Goal: Information Seeking & Learning: Learn about a topic

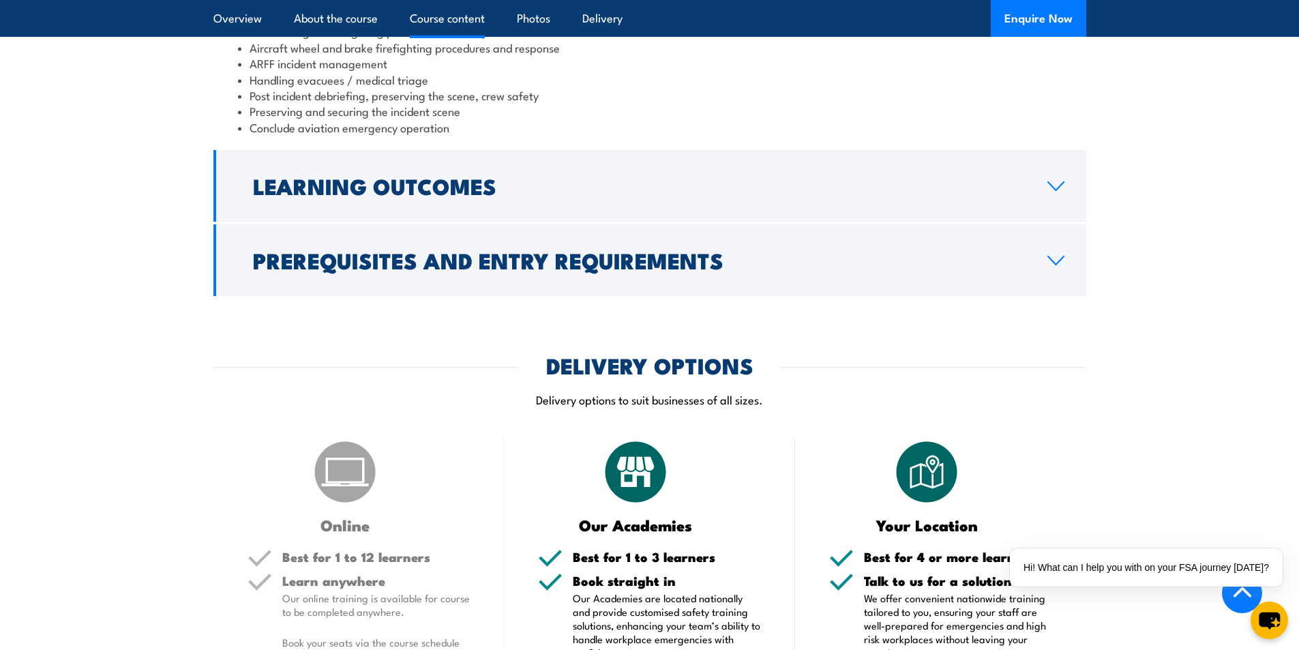
scroll to position [1569, 0]
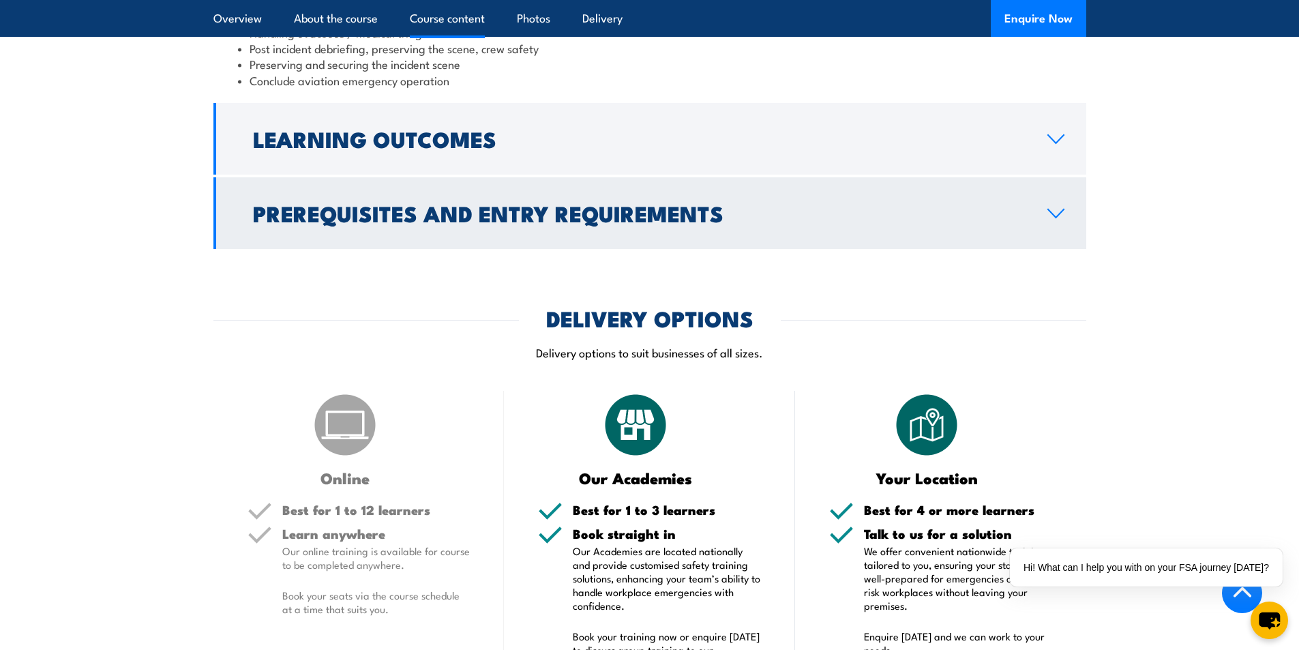
click at [1058, 219] on icon at bounding box center [1056, 213] width 18 height 11
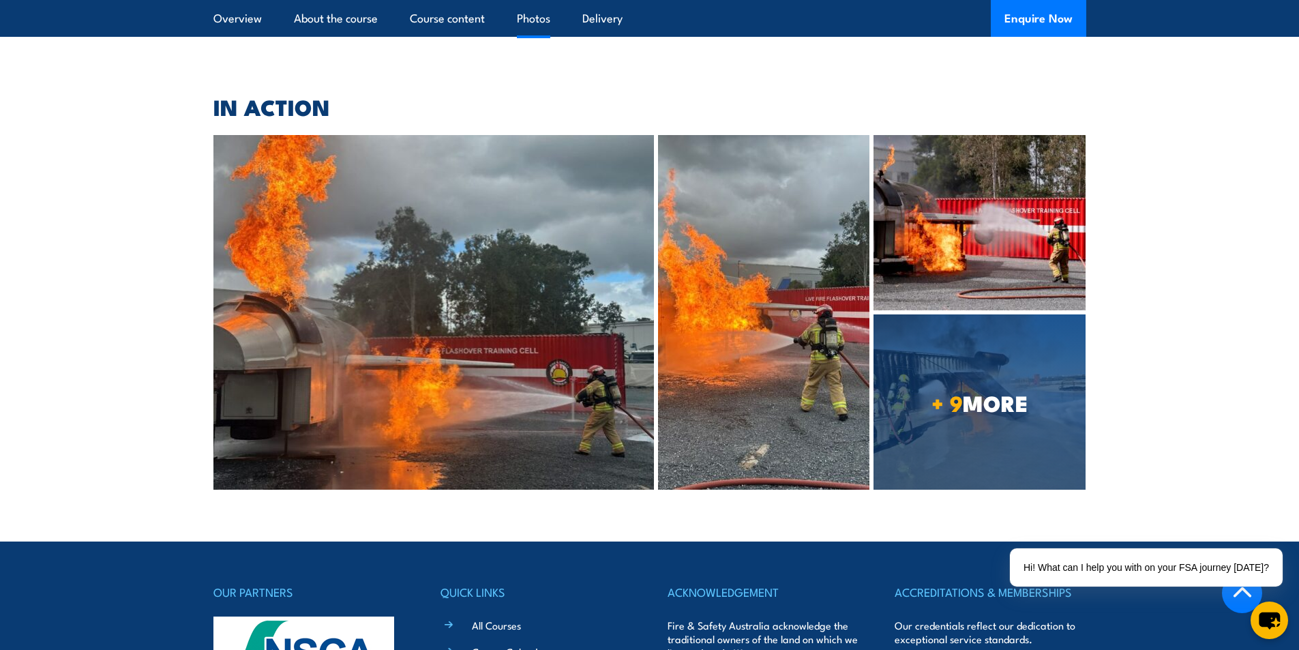
scroll to position [2740, 0]
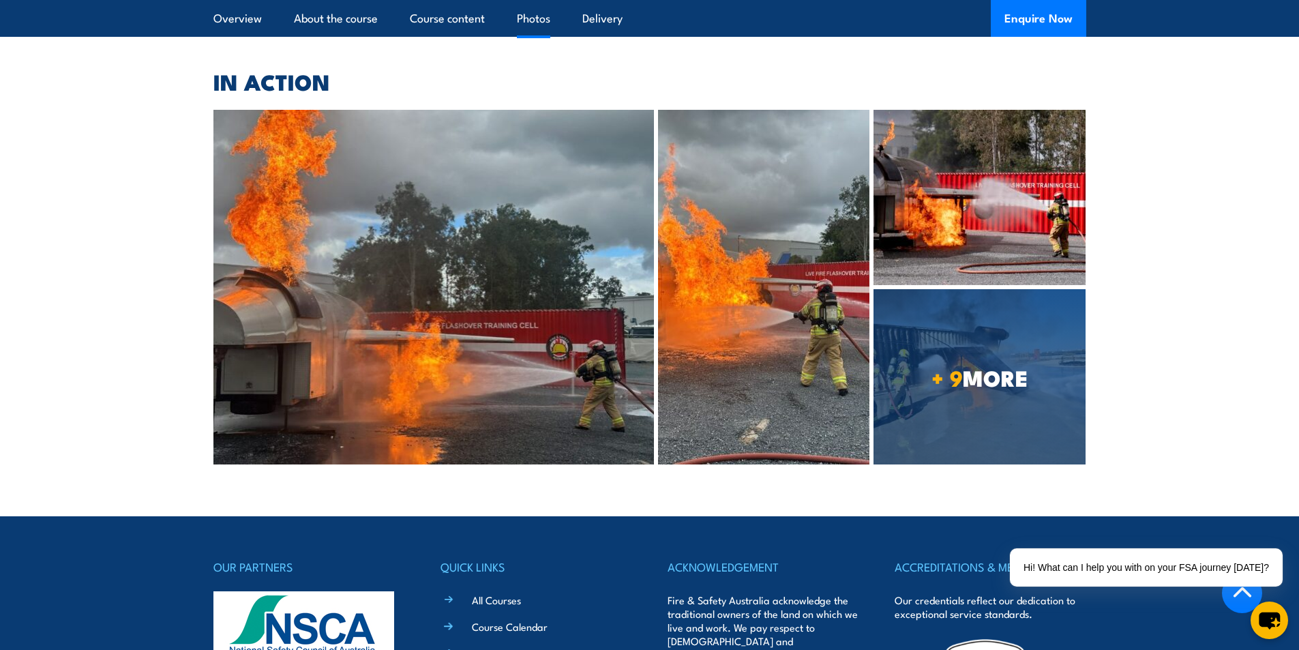
click at [297, 332] on img at bounding box center [433, 287] width 441 height 355
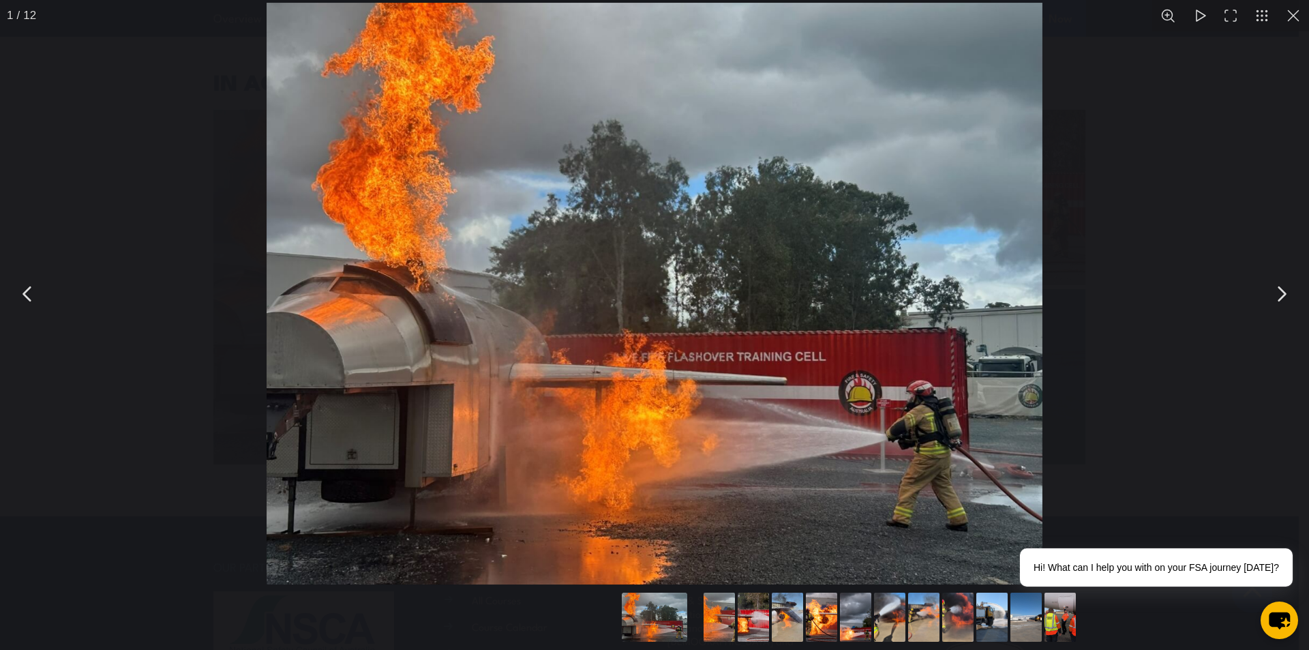
click at [1286, 290] on button "You can close this modal content with the ESC key" at bounding box center [1281, 294] width 34 height 34
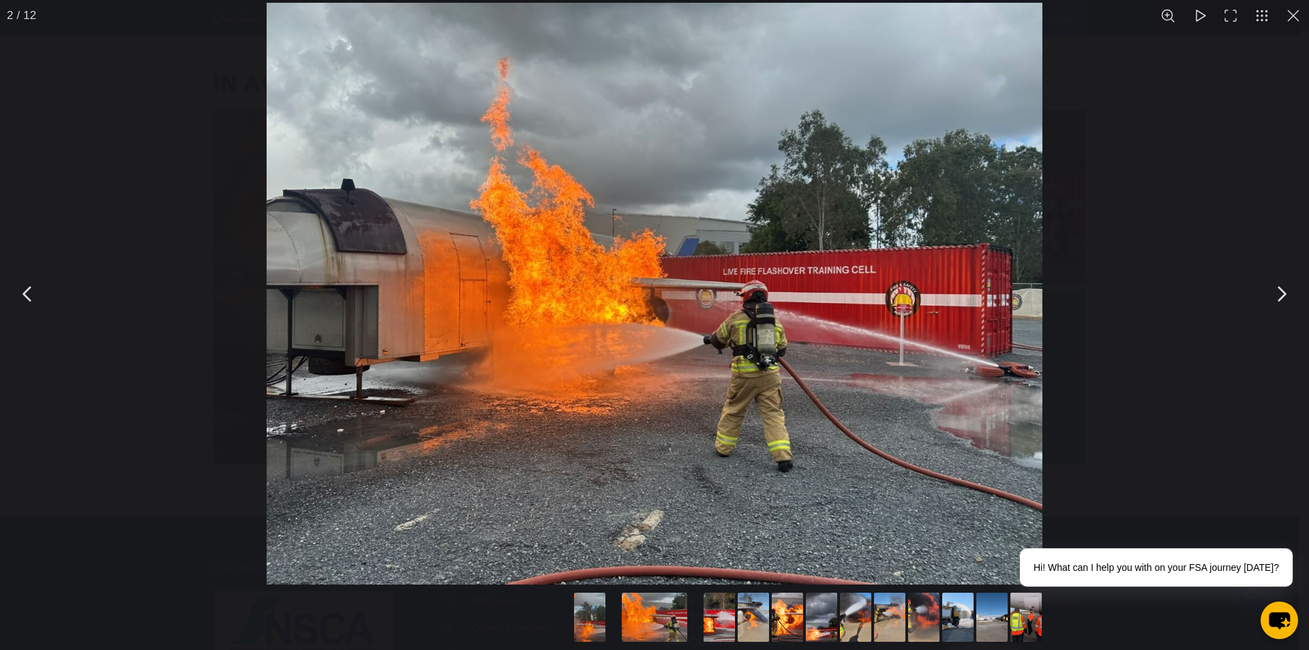
click at [1286, 290] on button "You can close this modal content with the ESC key" at bounding box center [1281, 294] width 34 height 34
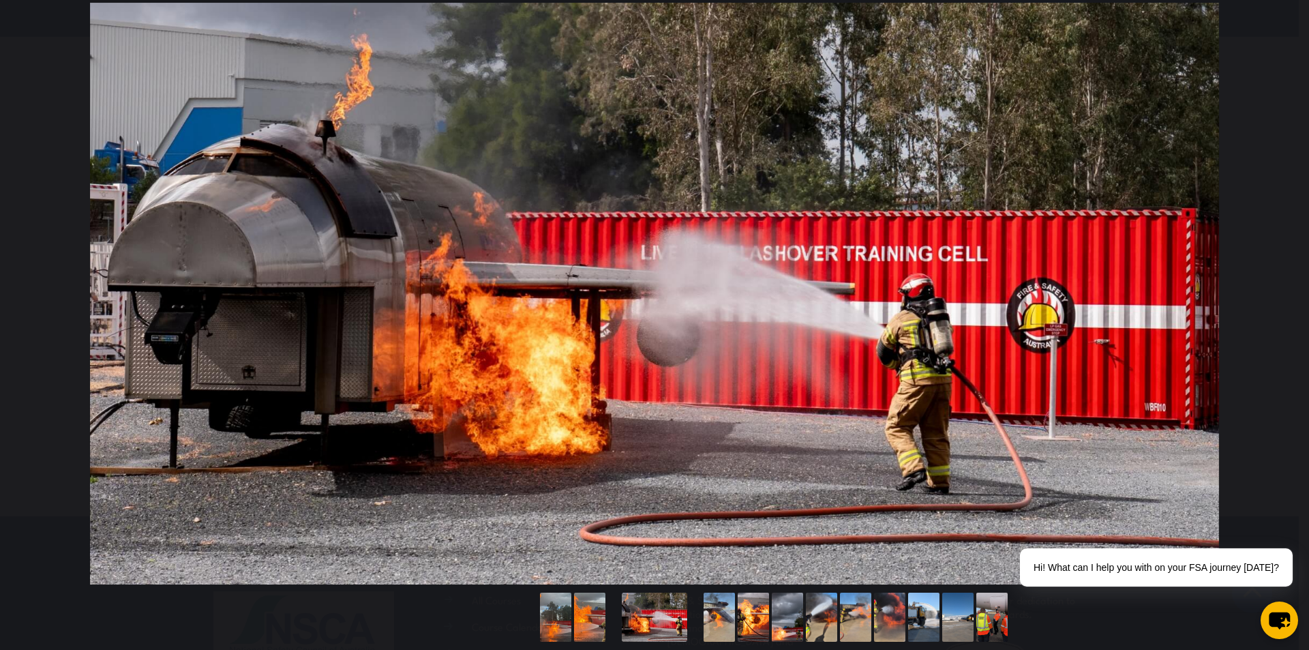
click at [1286, 290] on button "You can close this modal content with the ESC key" at bounding box center [1281, 294] width 34 height 34
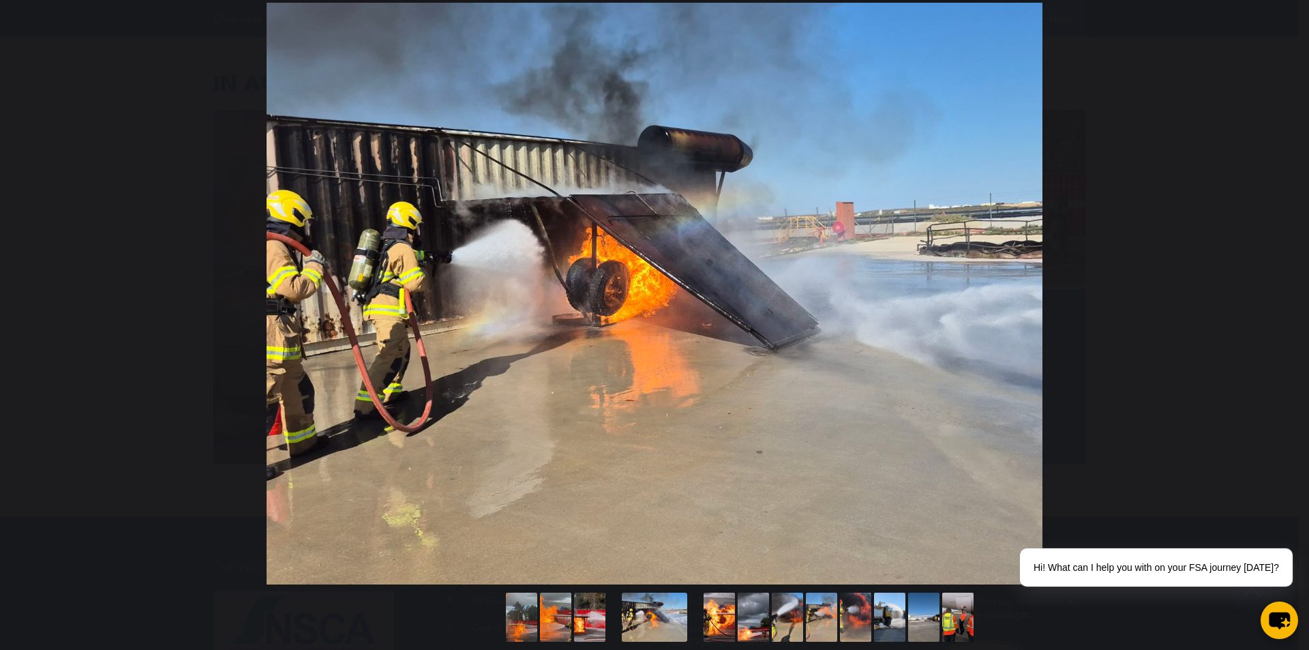
click at [1286, 290] on button "You can close this modal content with the ESC key" at bounding box center [1281, 294] width 34 height 34
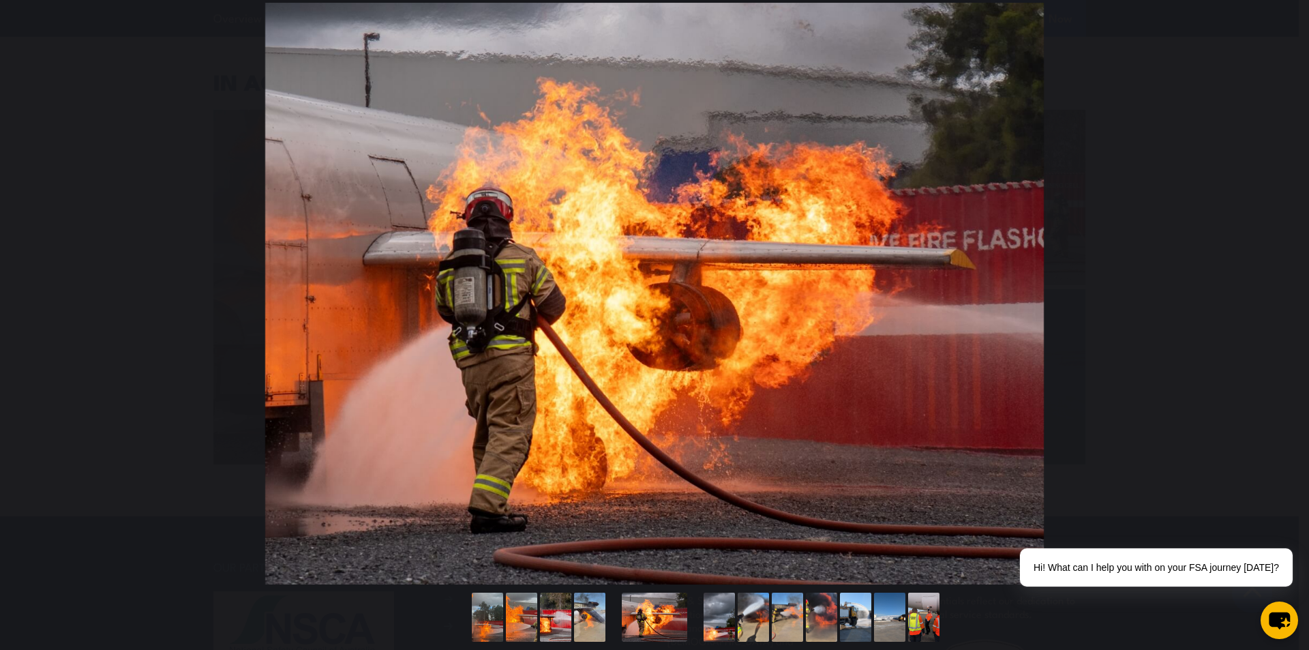
click at [1286, 290] on button "You can close this modal content with the ESC key" at bounding box center [1281, 294] width 34 height 34
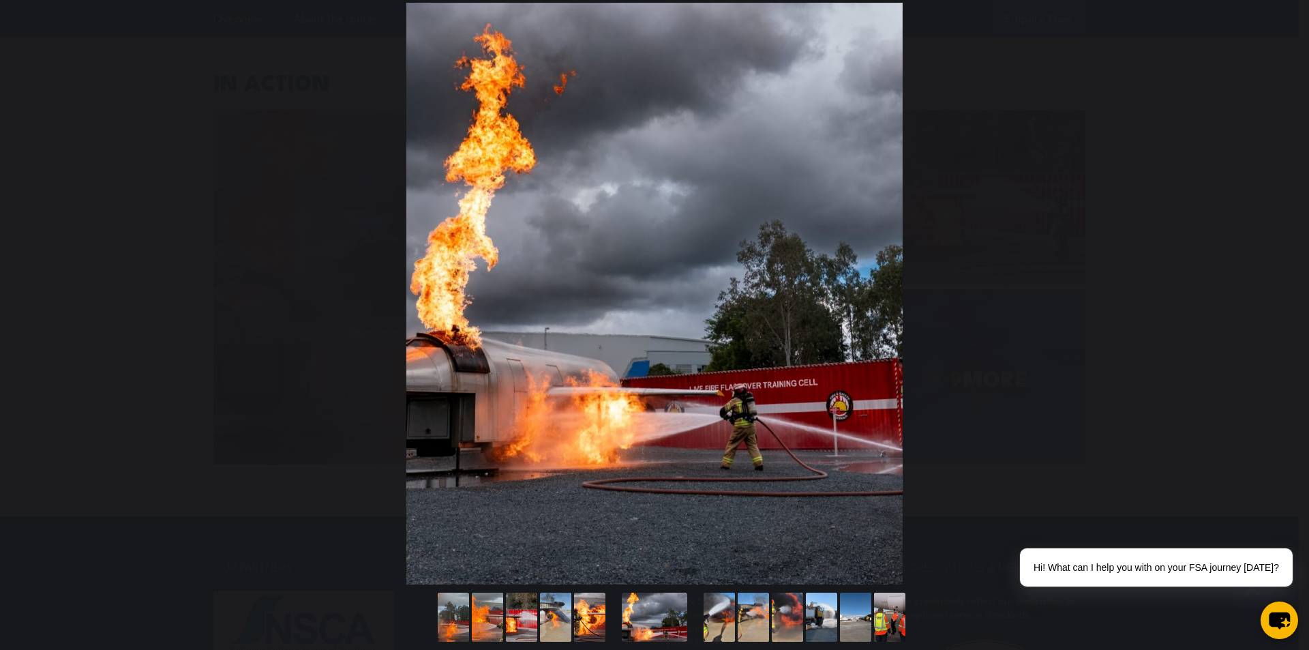
click at [1286, 290] on button "You can close this modal content with the ESC key" at bounding box center [1281, 294] width 34 height 34
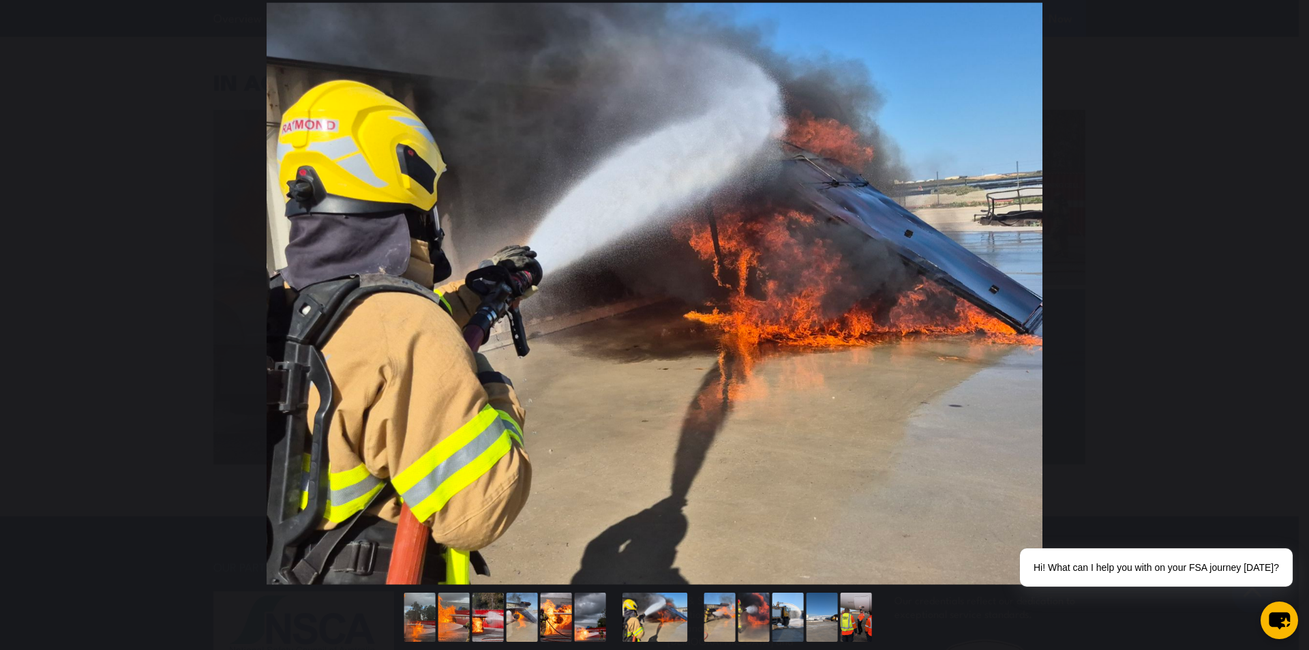
click at [1286, 290] on button "You can close this modal content with the ESC key" at bounding box center [1281, 294] width 34 height 34
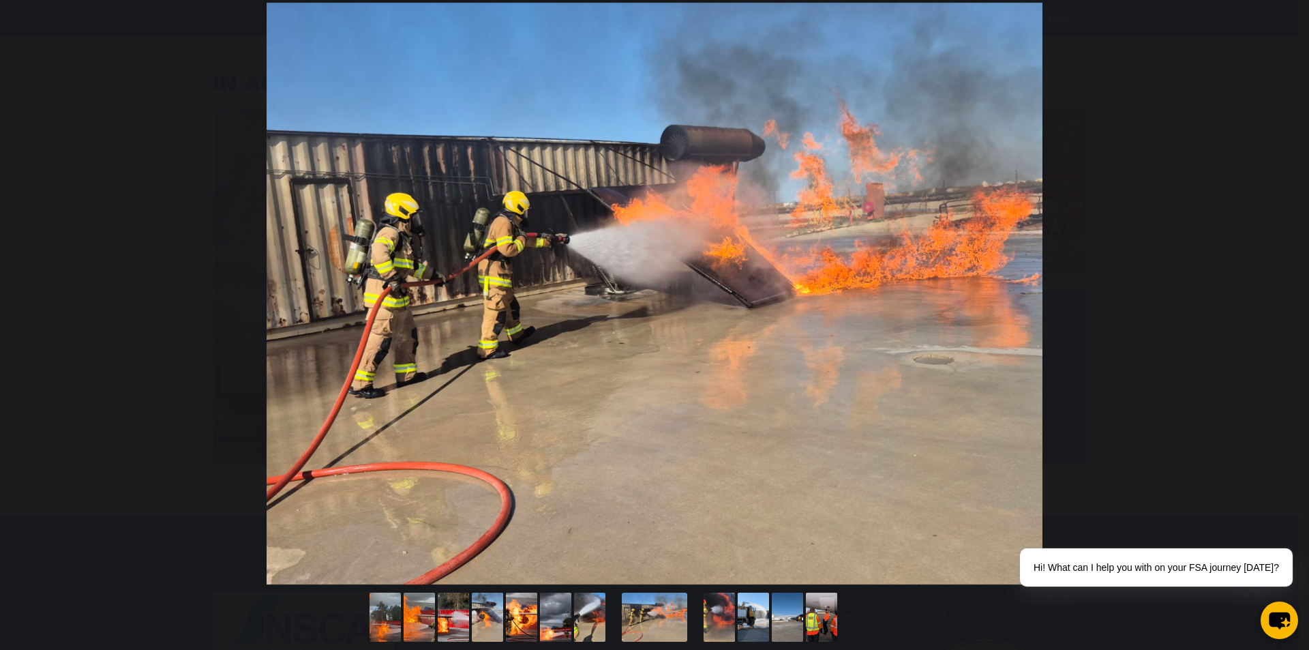
click at [1286, 290] on button "You can close this modal content with the ESC key" at bounding box center [1281, 294] width 34 height 34
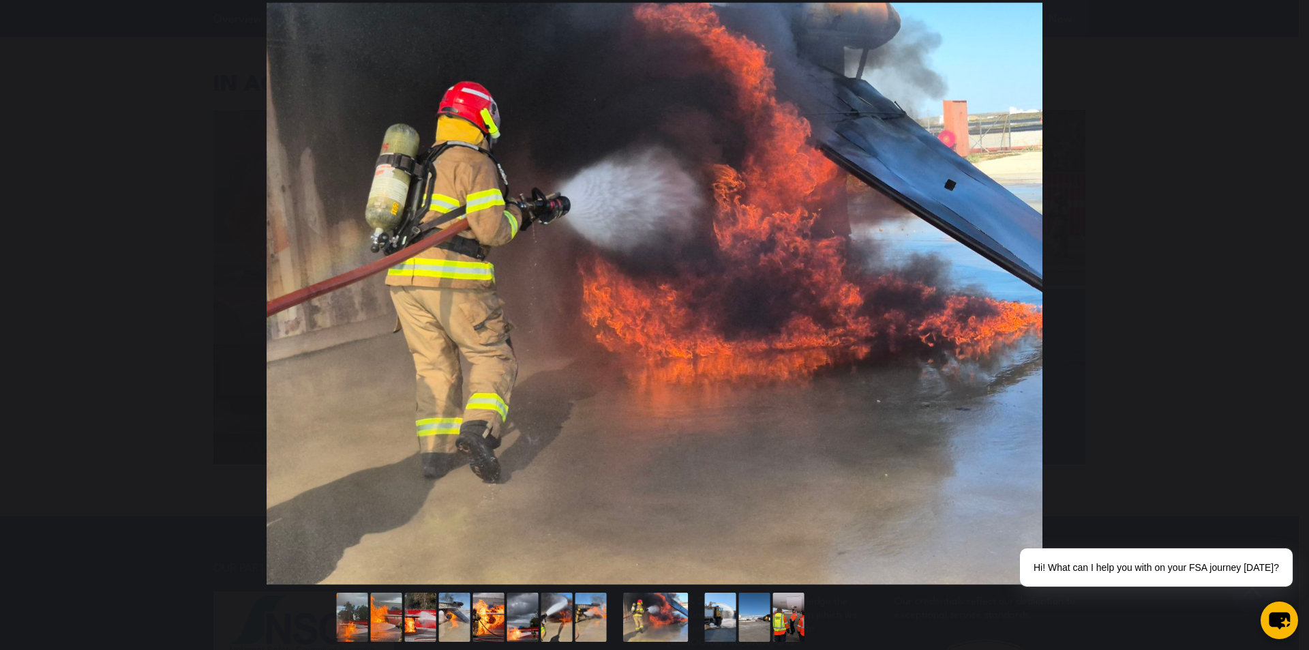
click at [1286, 290] on button "You can close this modal content with the ESC key" at bounding box center [1281, 294] width 34 height 34
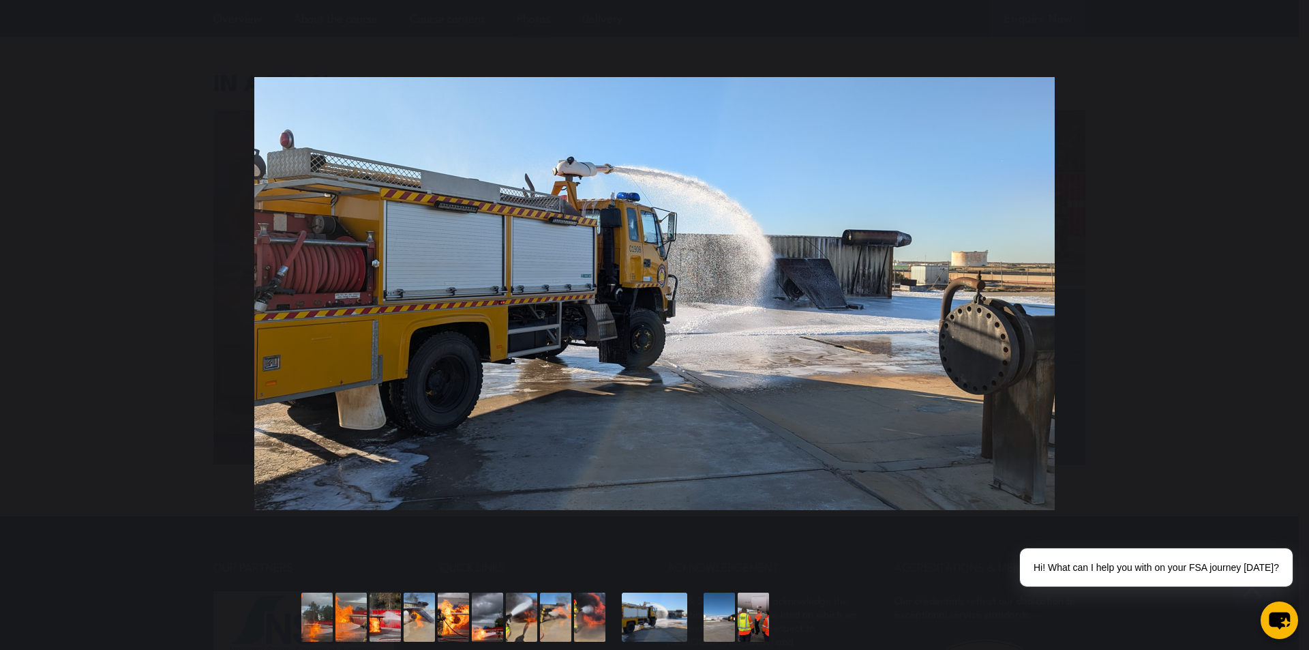
click at [1286, 290] on button "You can close this modal content with the ESC key" at bounding box center [1281, 294] width 34 height 34
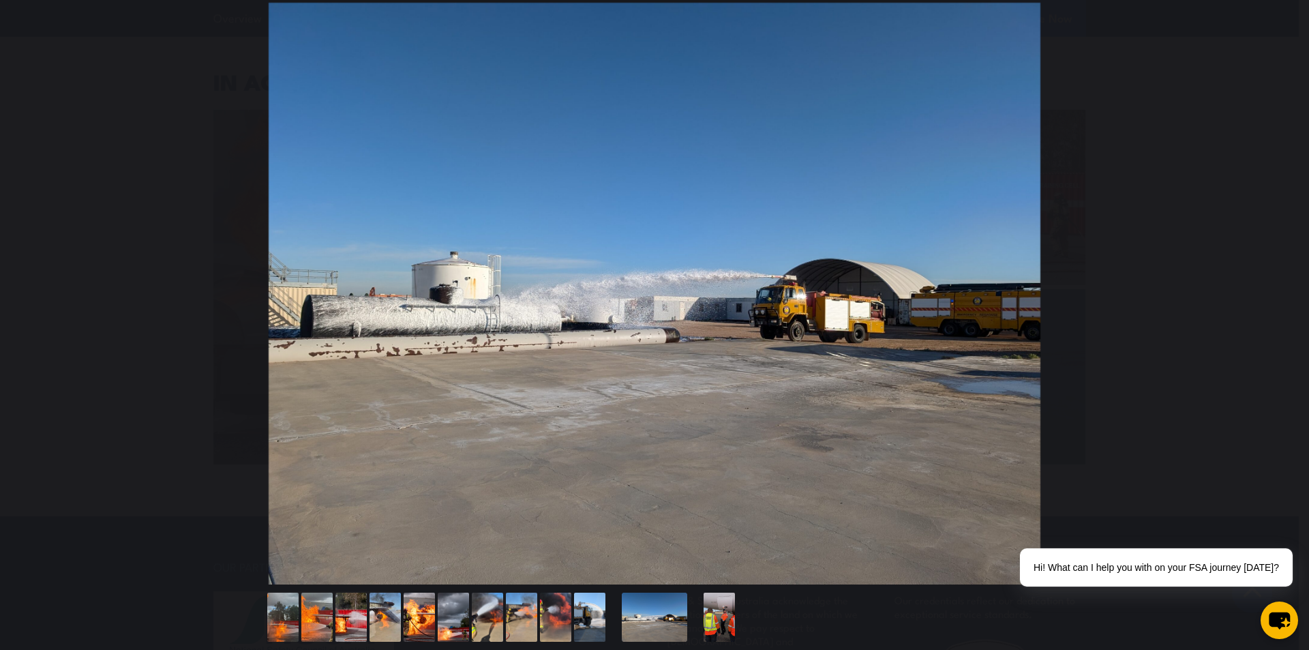
click at [1286, 290] on button "You can close this modal content with the ESC key" at bounding box center [1281, 294] width 34 height 34
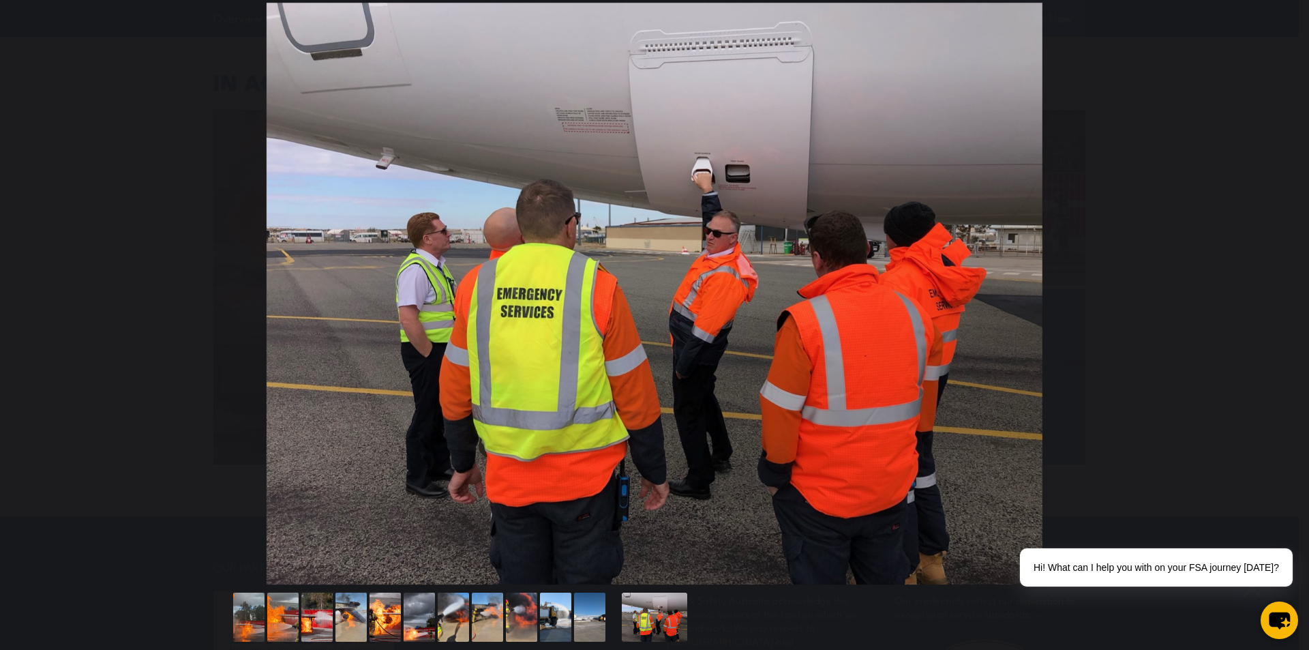
click at [1286, 290] on button "You can close this modal content with the ESC key" at bounding box center [1281, 294] width 34 height 34
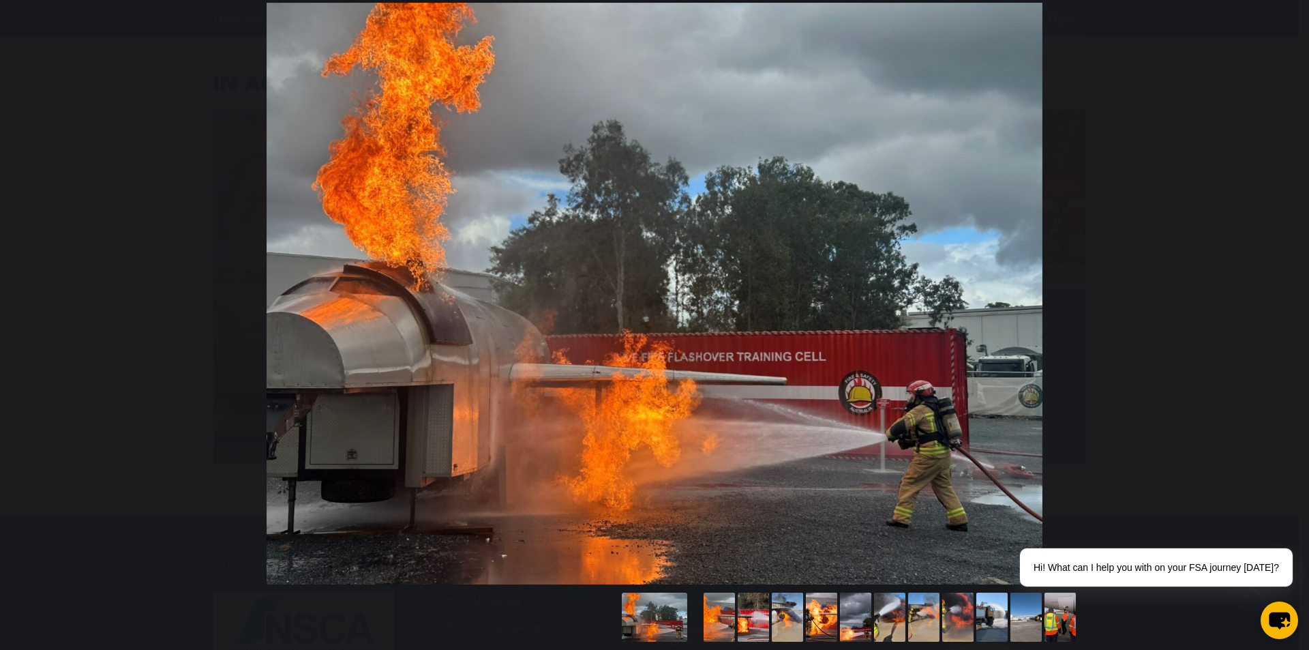
click at [1286, 290] on button "You can close this modal content with the ESC key" at bounding box center [1281, 294] width 34 height 34
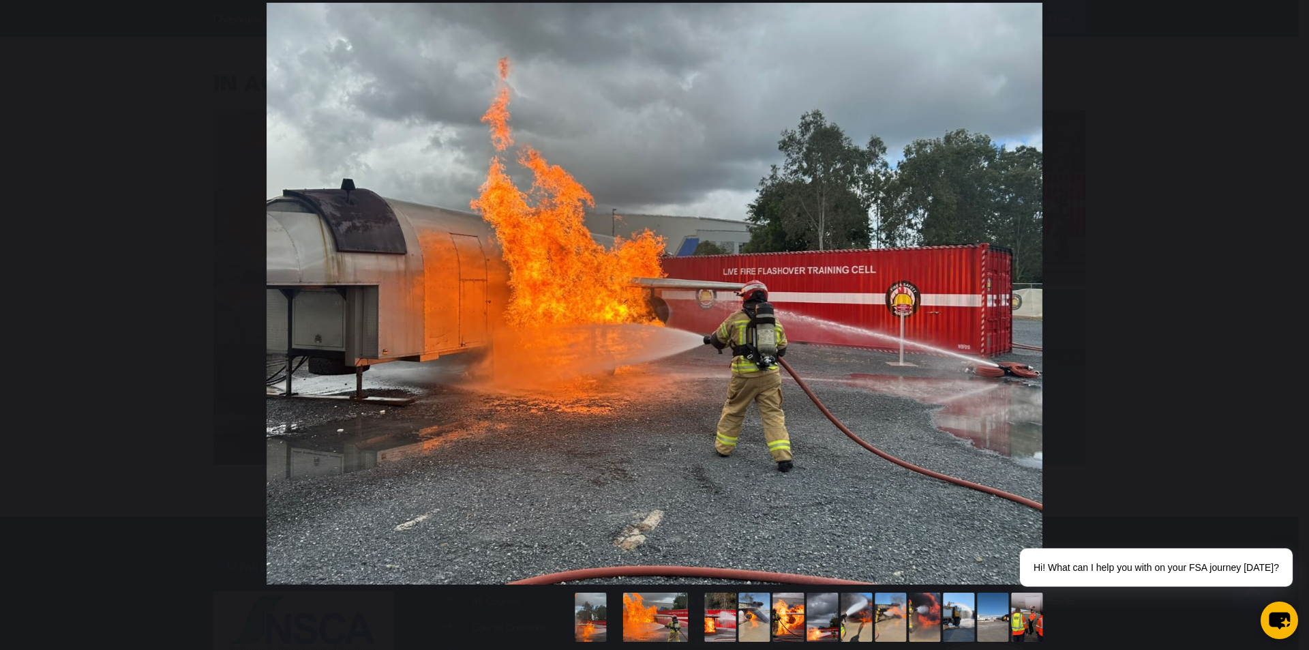
click at [1286, 290] on button "You can close this modal content with the ESC key" at bounding box center [1281, 294] width 34 height 34
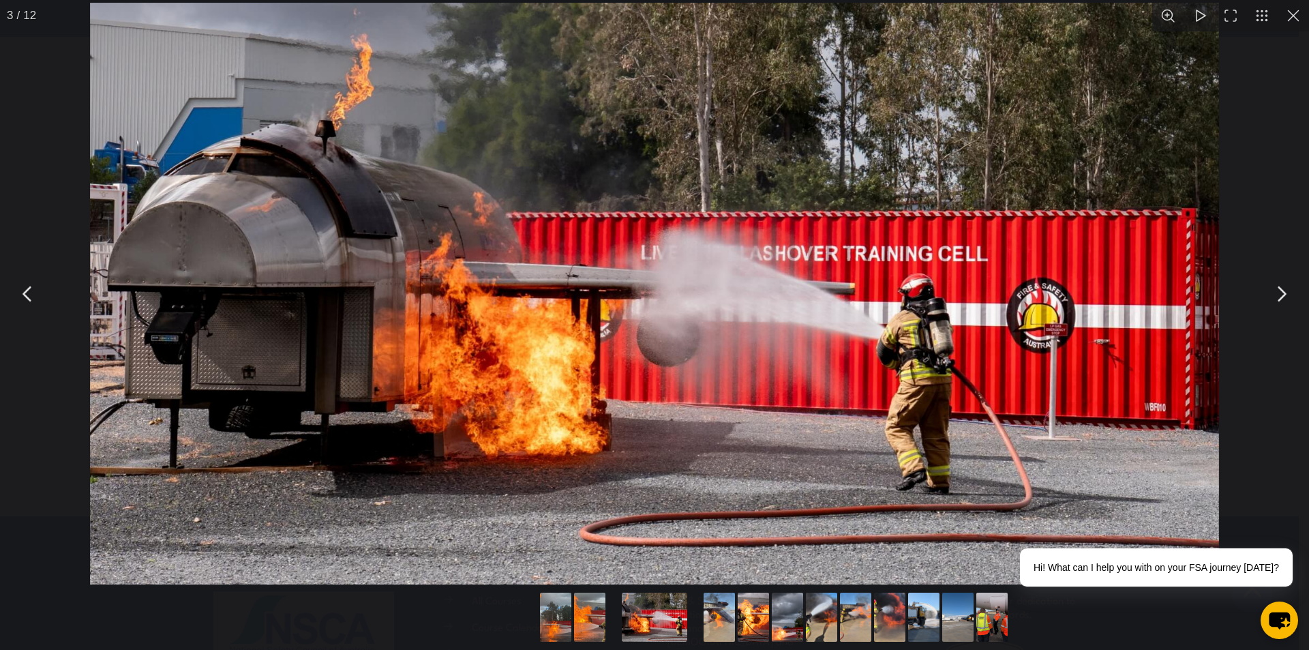
click at [1287, 27] on button "You can close this modal content with the ESC key" at bounding box center [1293, 15] width 31 height 31
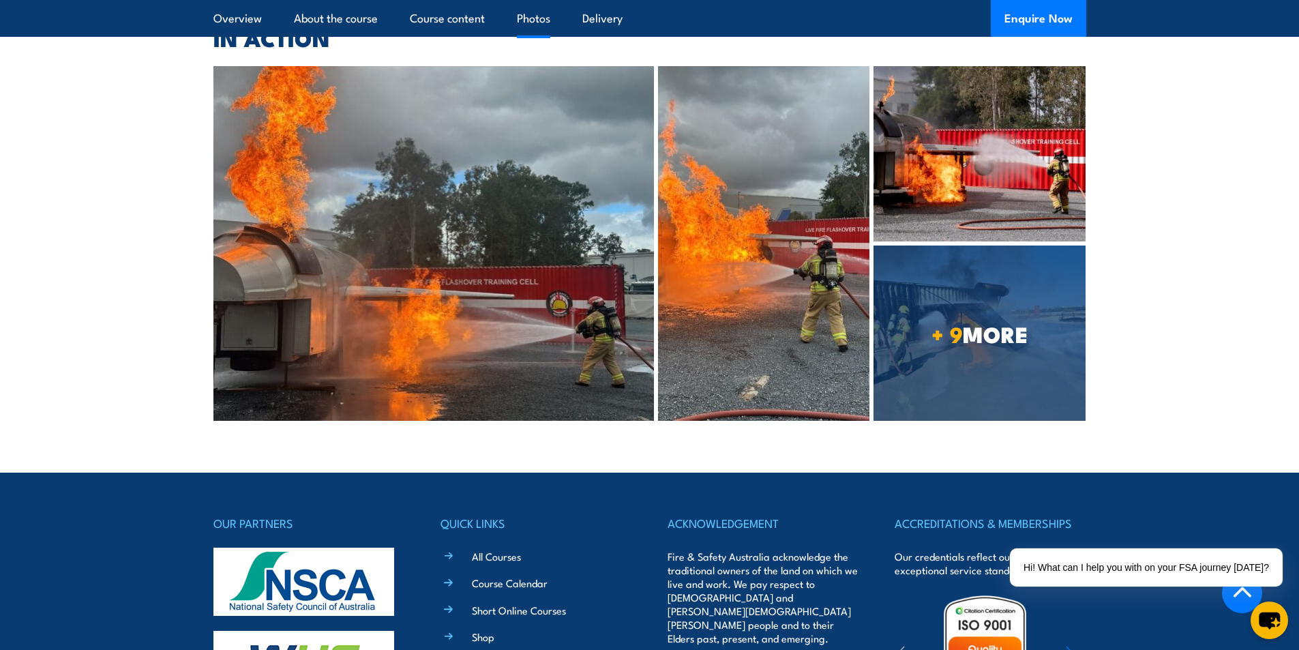
scroll to position [3013, 0]
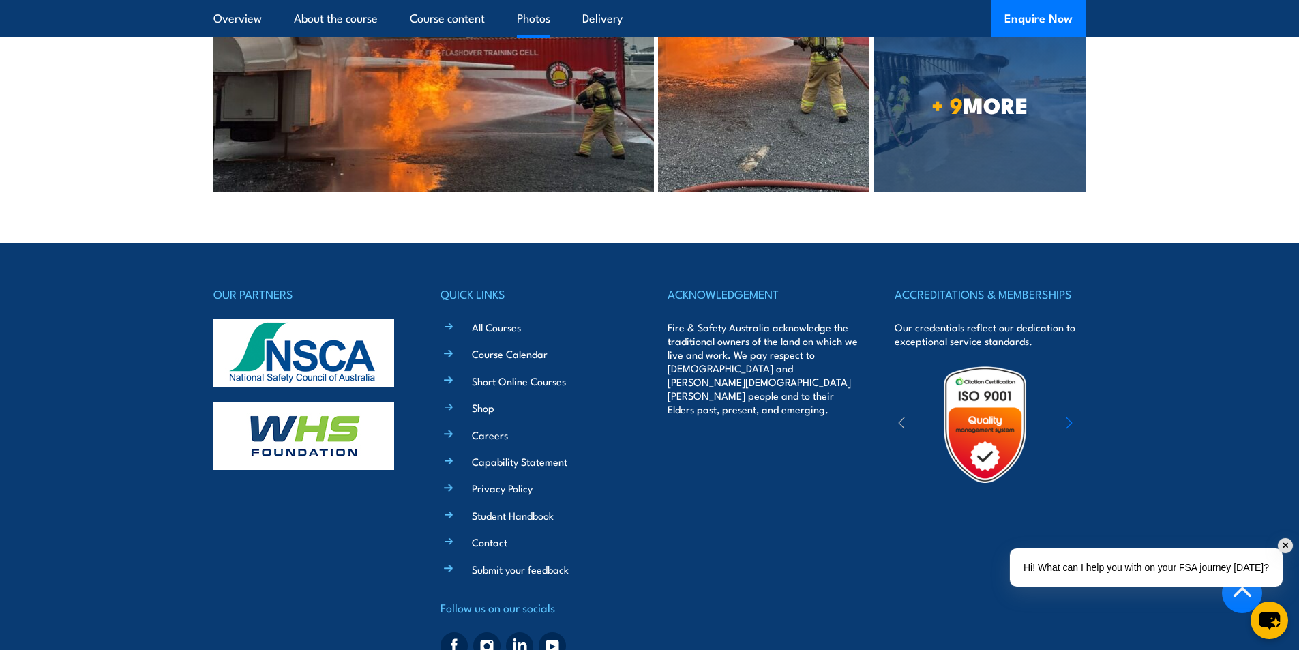
click at [1161, 565] on div "Hi! What can I help you with on your FSA journey [DATE]?" at bounding box center [1146, 567] width 273 height 38
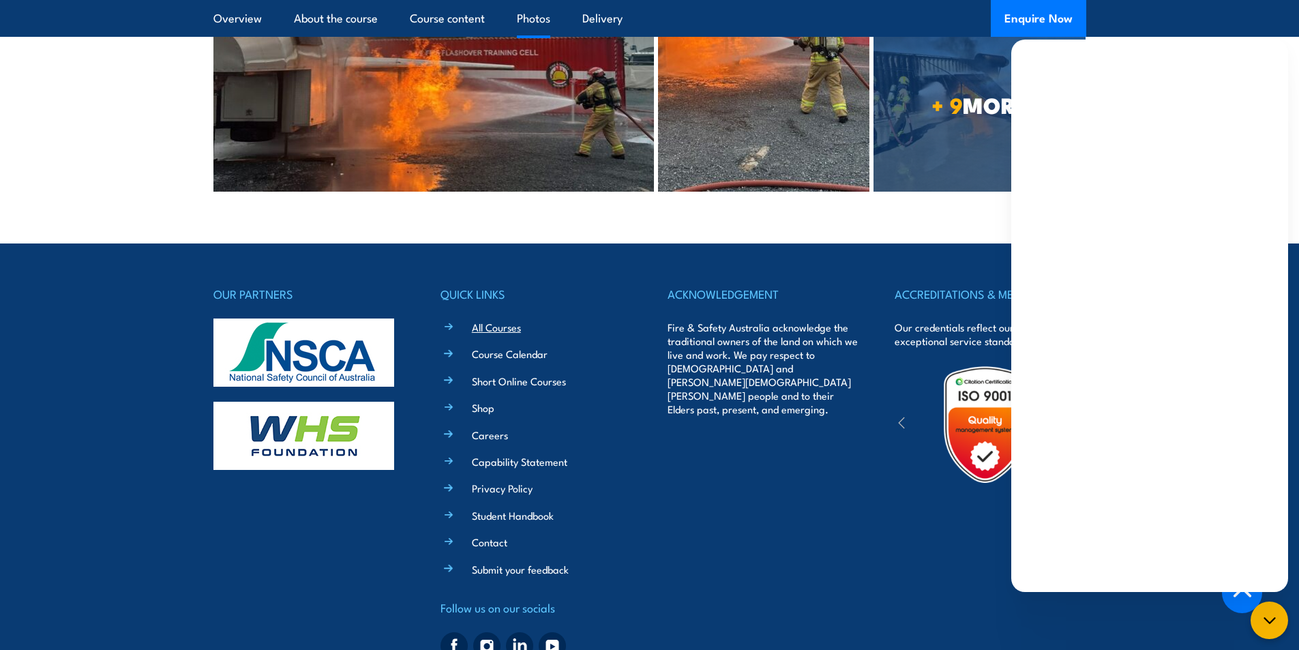
click at [481, 334] on link "All Courses" at bounding box center [496, 327] width 49 height 14
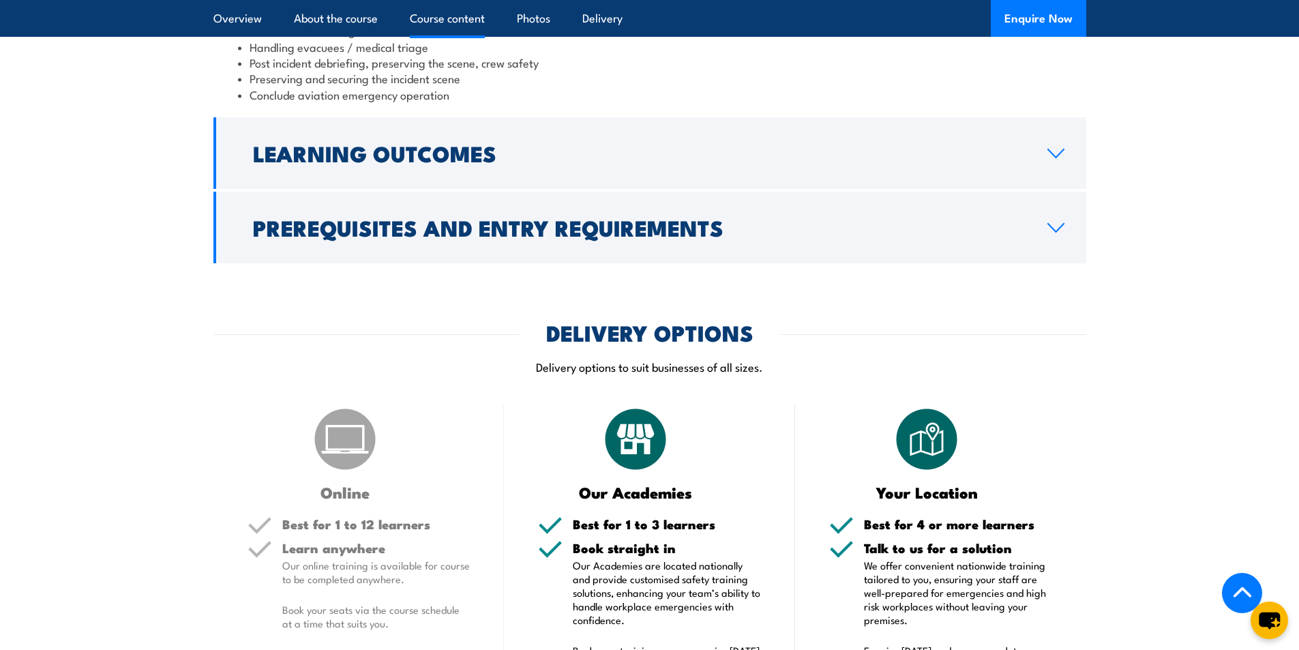
scroll to position [1562, 0]
